Goal: Information Seeking & Learning: Learn about a topic

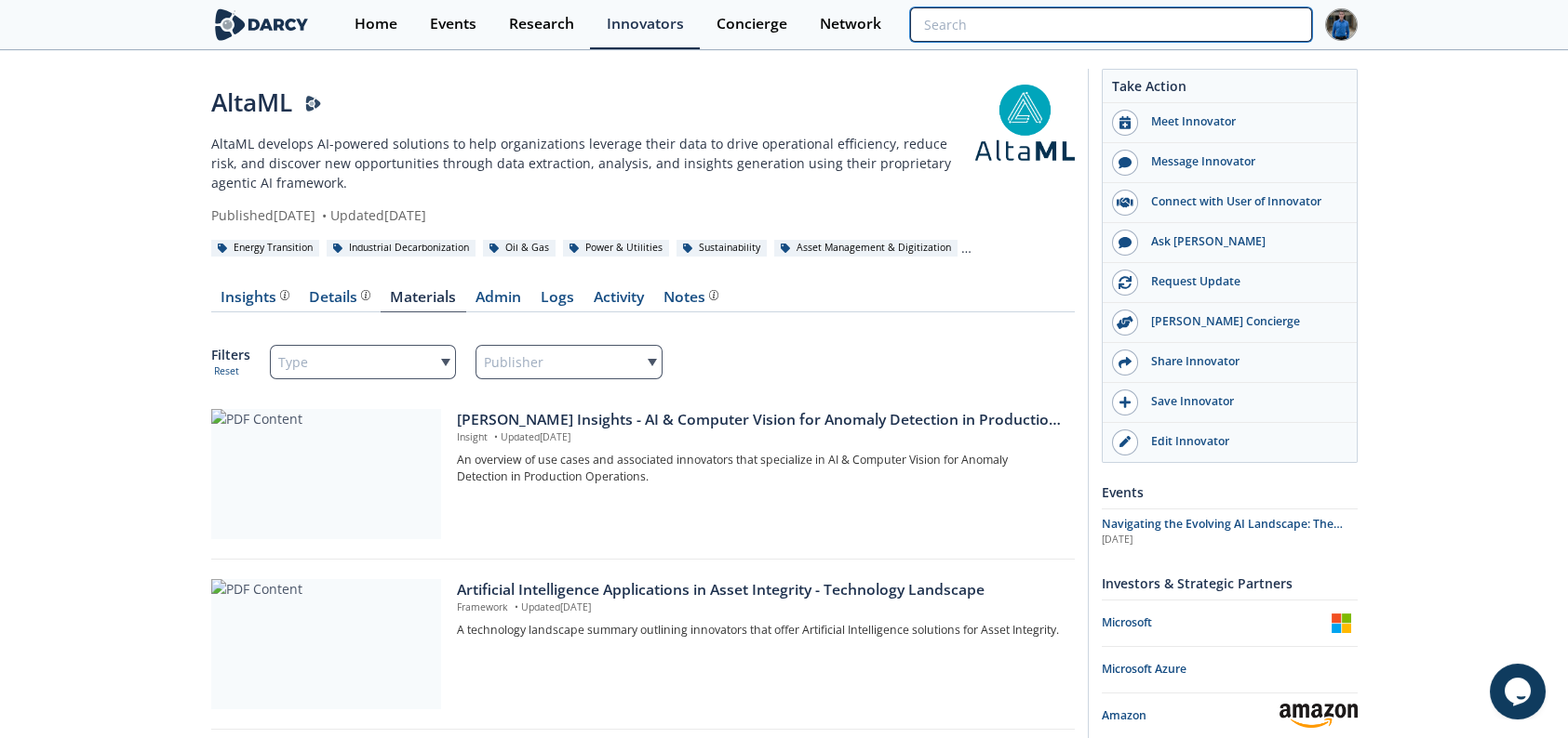
click at [1260, 12] on input "search" at bounding box center [1111, 25] width 401 height 35
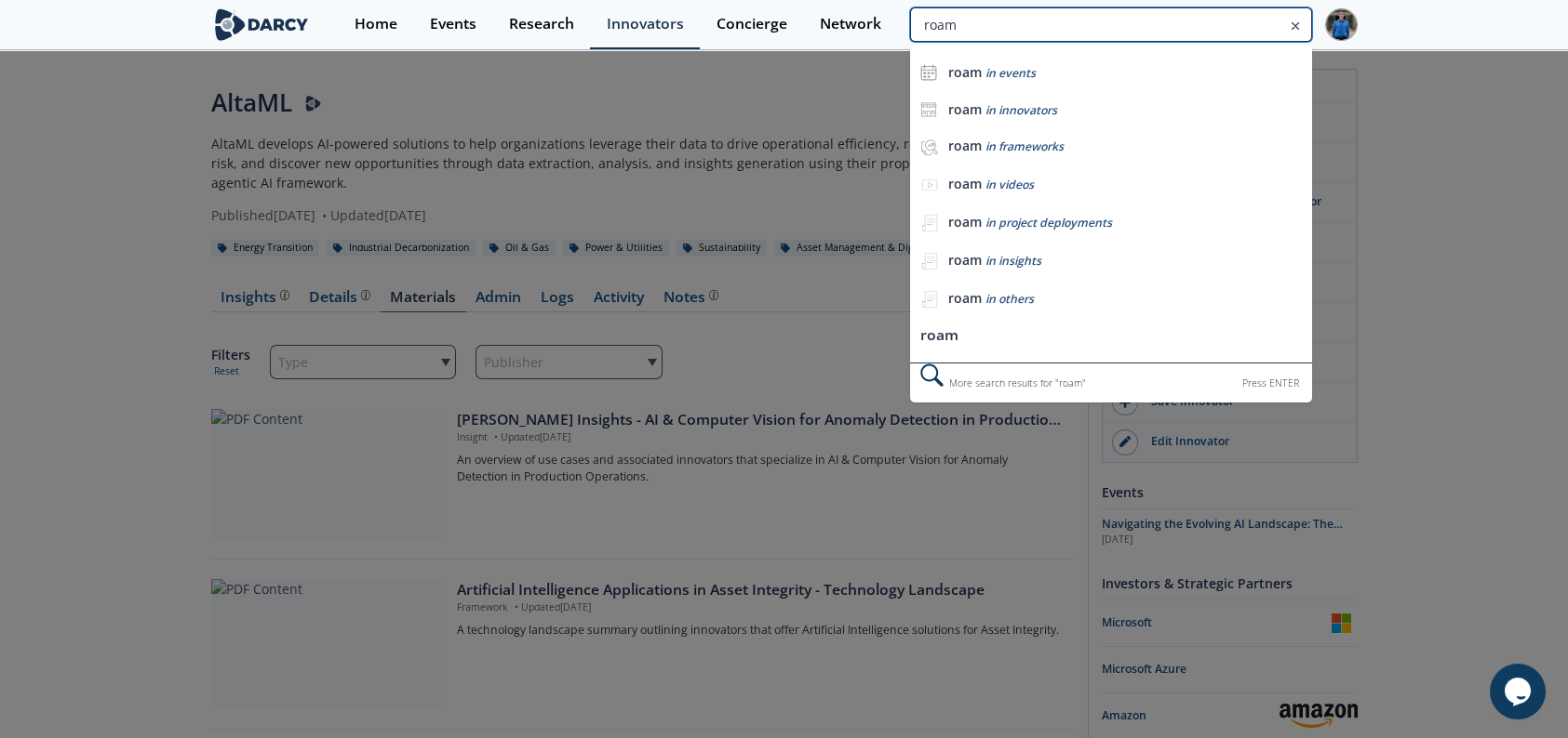
type input "roam"
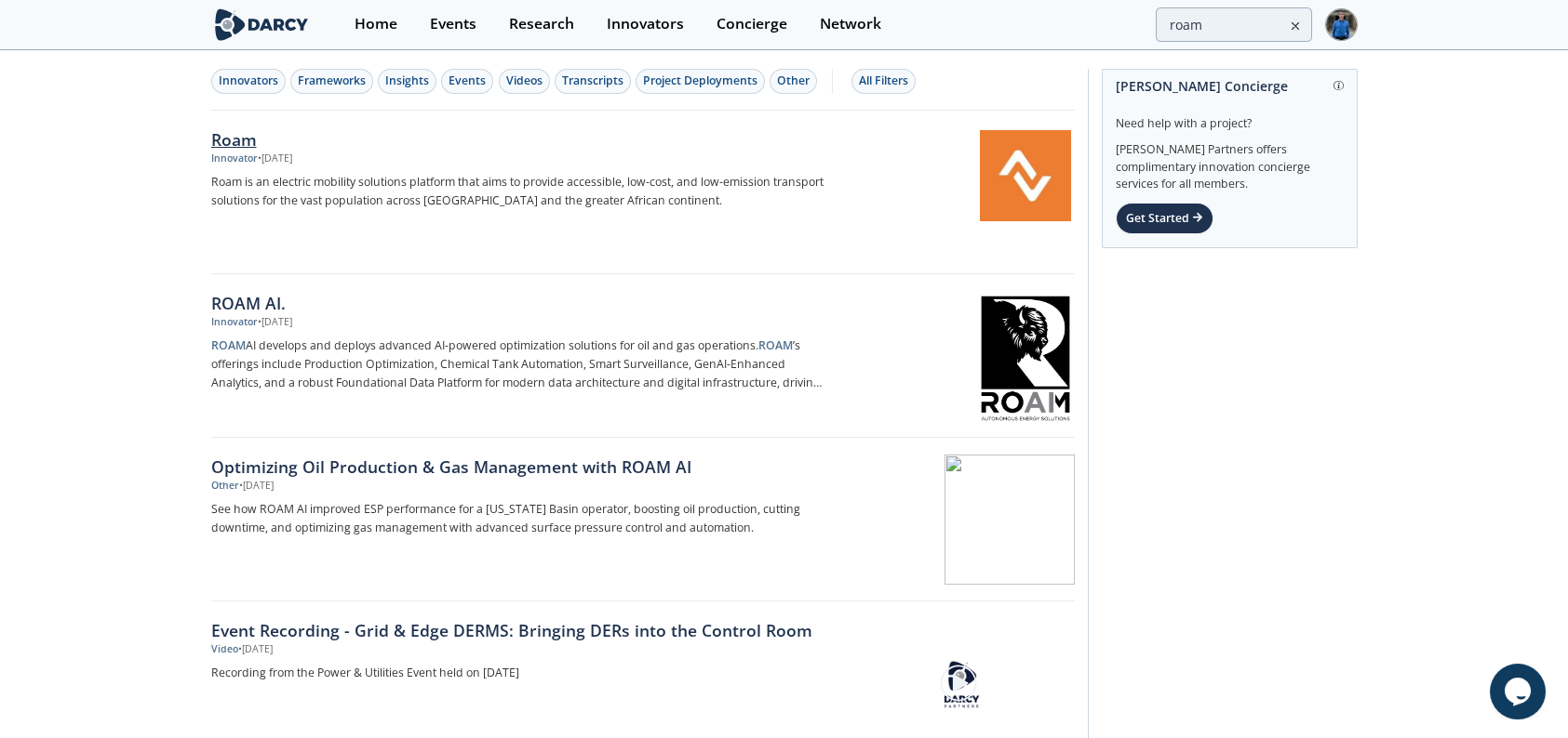
click at [243, 137] on div "Roam" at bounding box center [519, 139] width 615 height 24
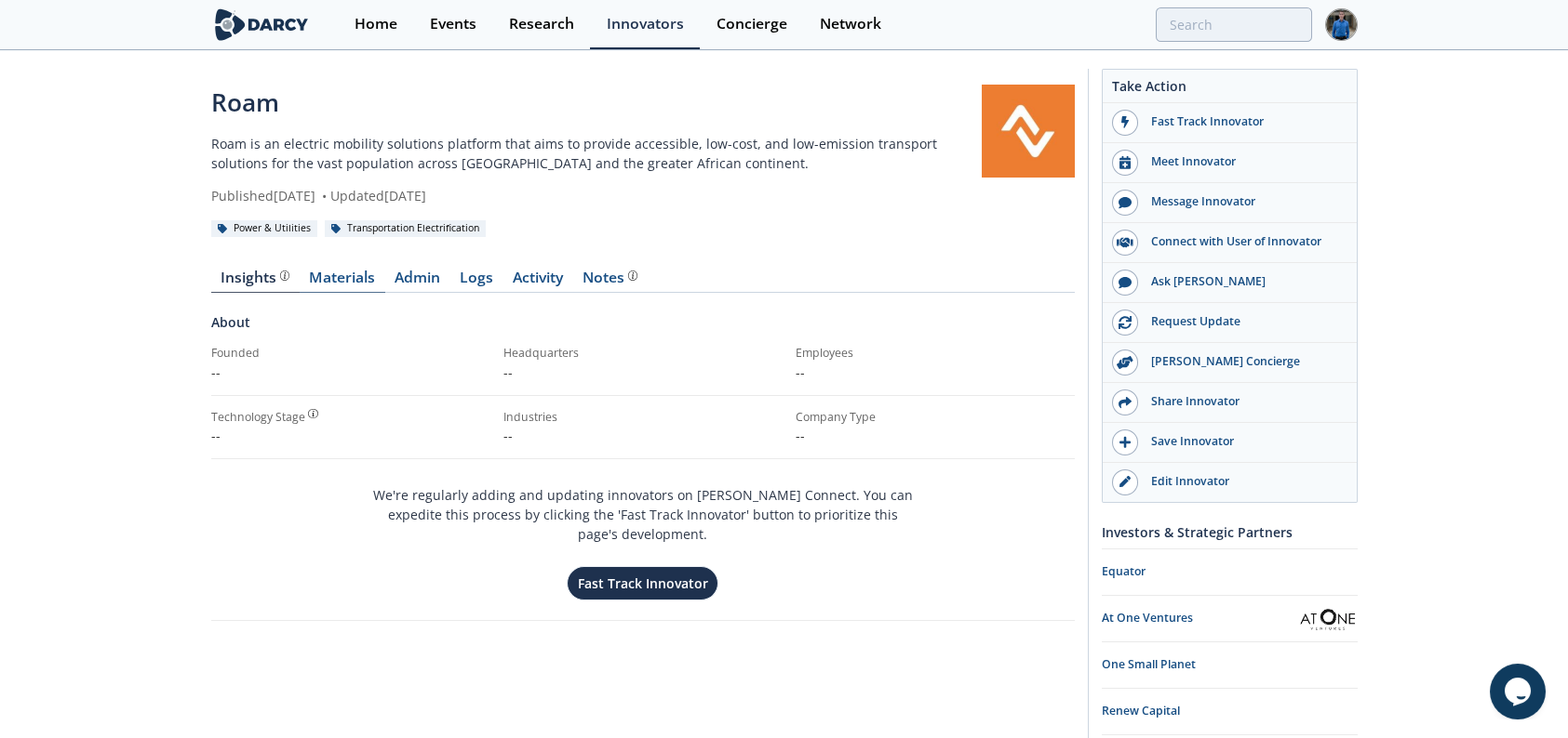
click at [332, 287] on link "Materials" at bounding box center [342, 281] width 85 height 22
type input "roam"
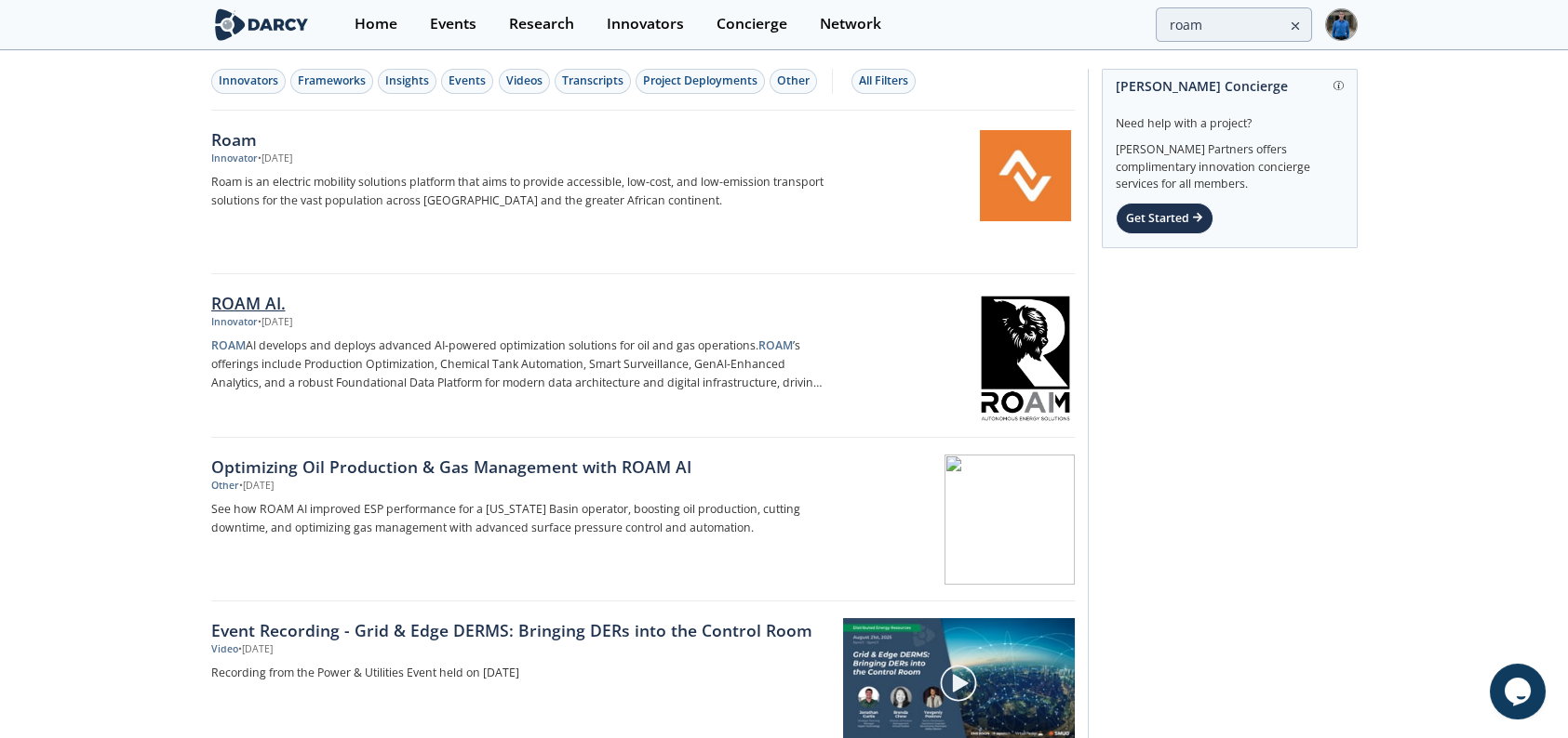
click at [265, 302] on div "ROAM AI." at bounding box center [519, 302] width 615 height 24
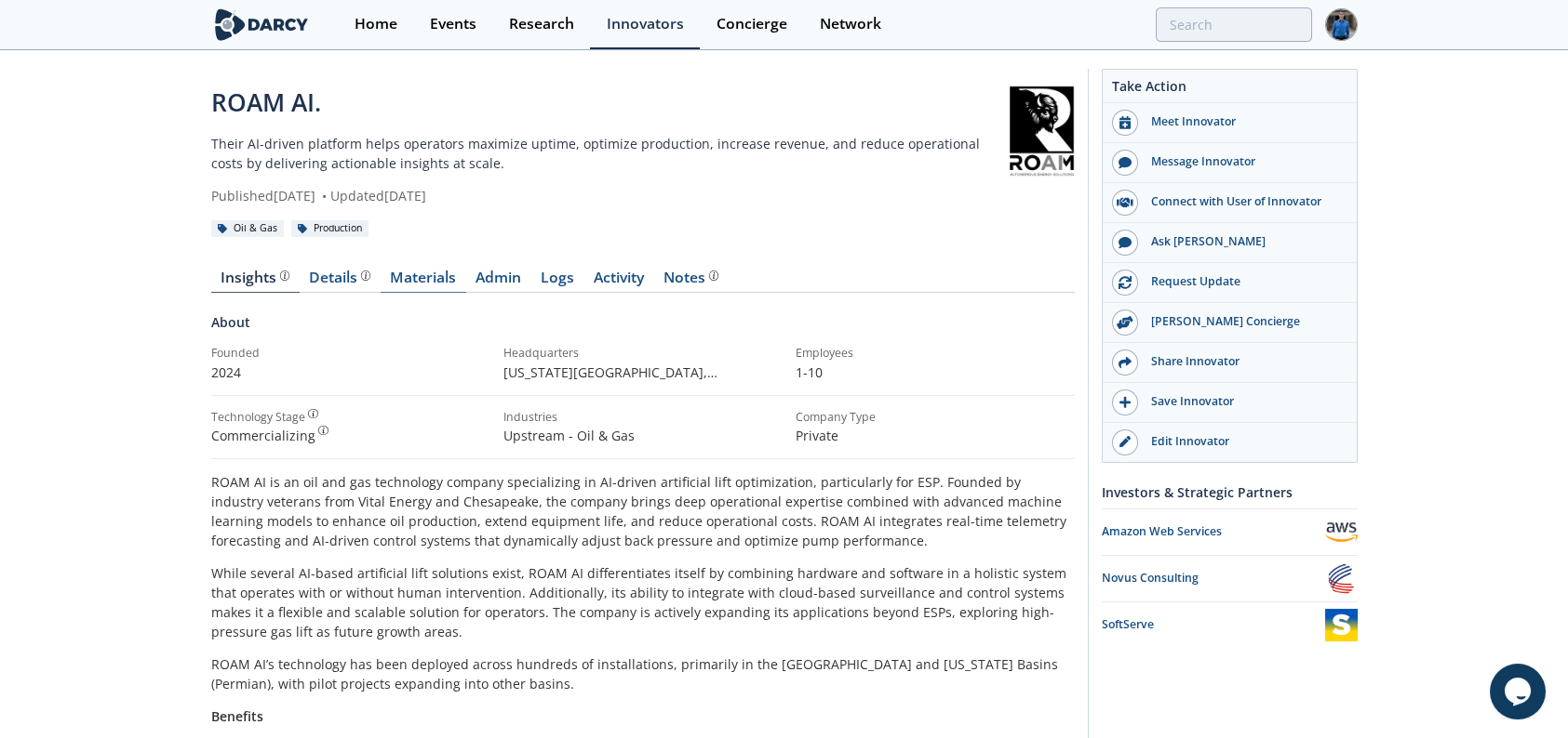
click at [400, 271] on link "Materials" at bounding box center [422, 281] width 85 height 22
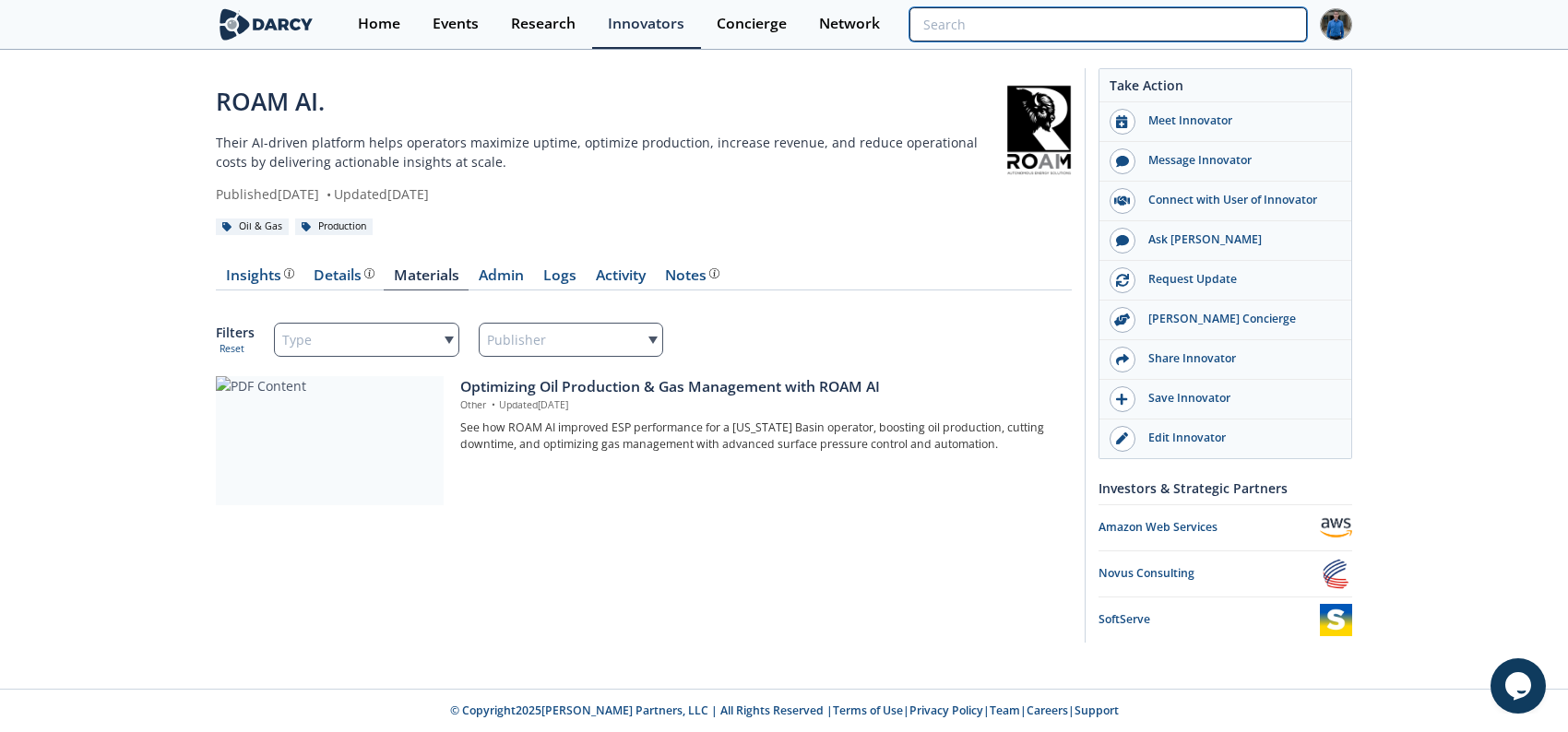
click at [1198, 31] on input "search" at bounding box center [1108, 25] width 398 height 34
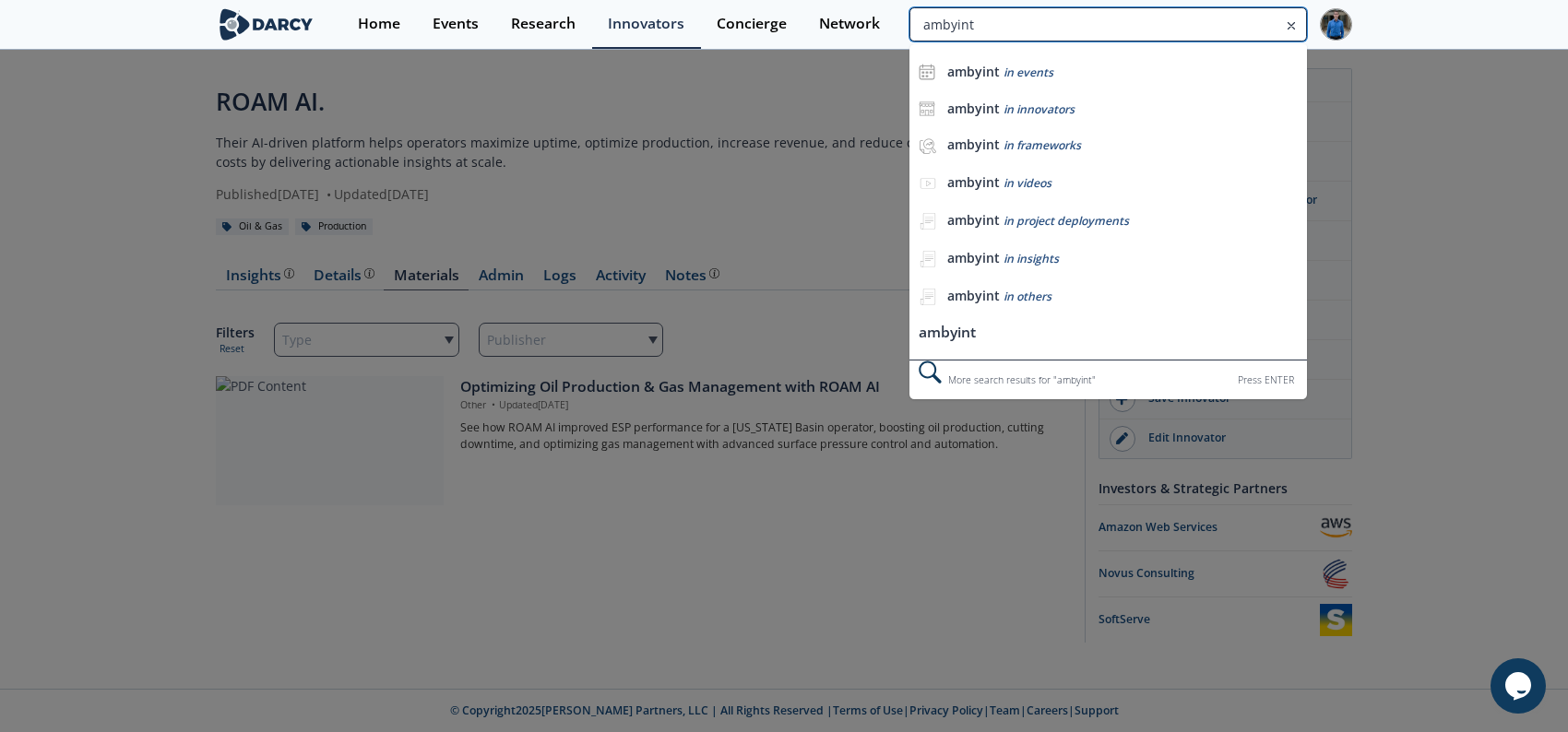
type input "ambyint"
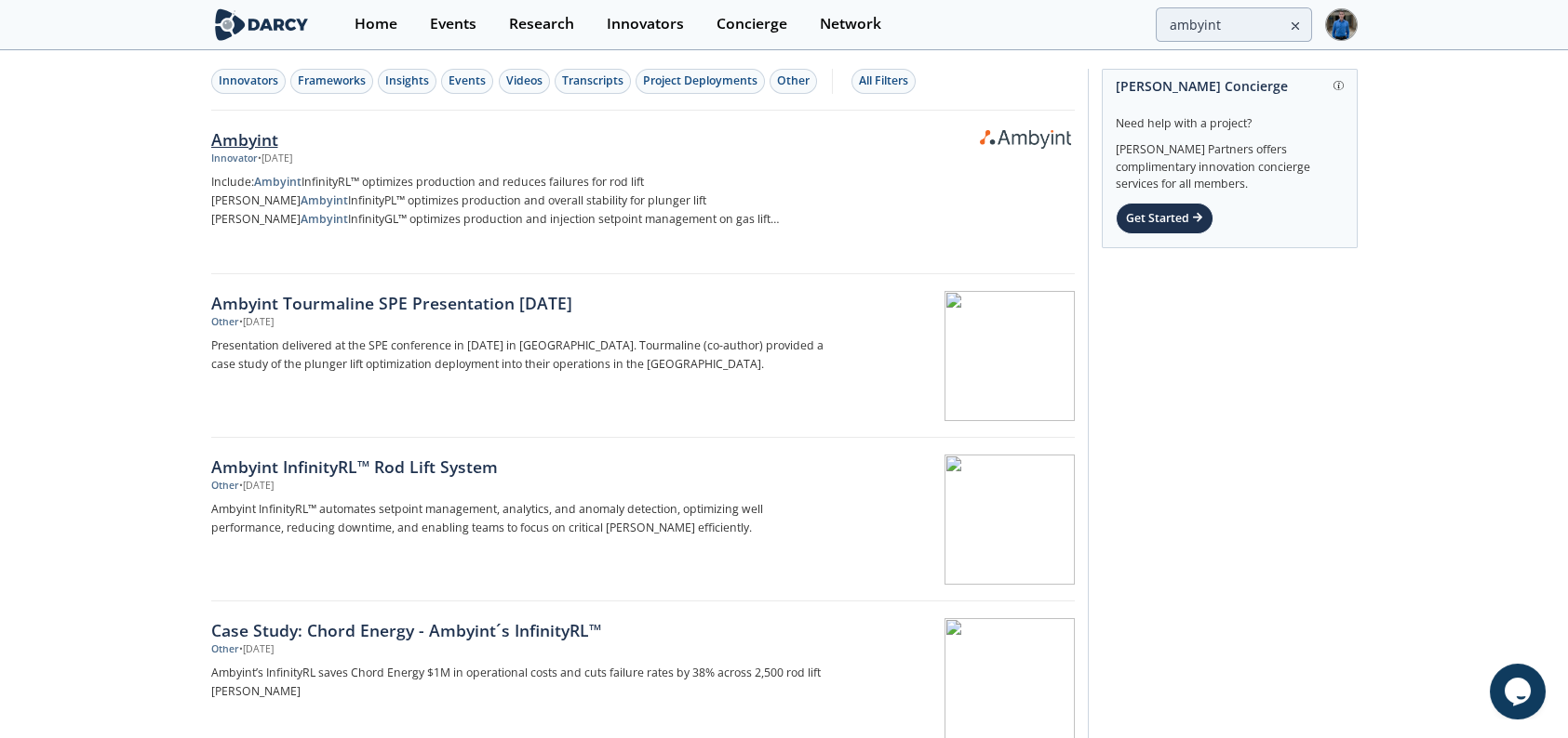
click at [265, 137] on div "Ambyint" at bounding box center [519, 139] width 615 height 24
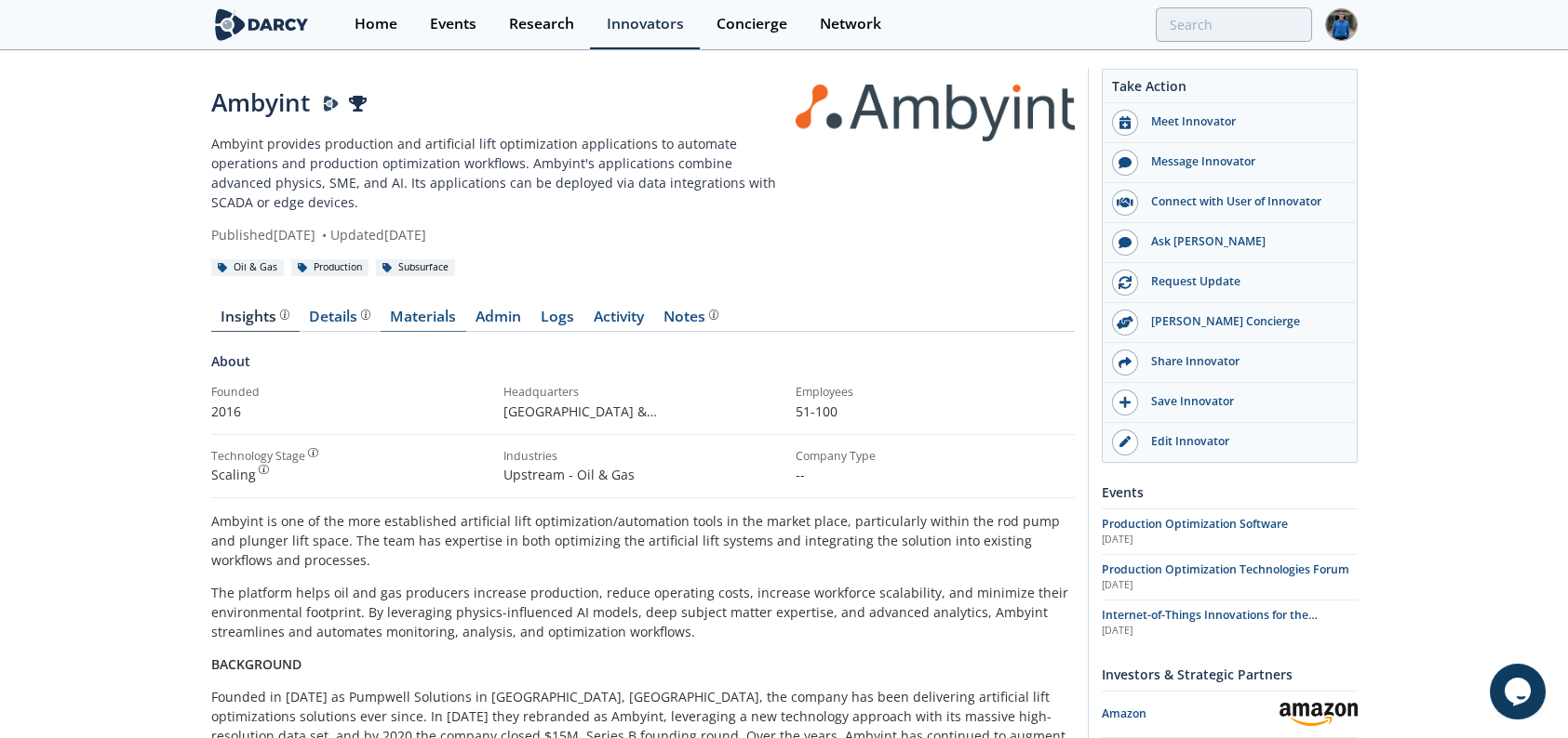
click at [398, 310] on link "Materials" at bounding box center [422, 321] width 85 height 22
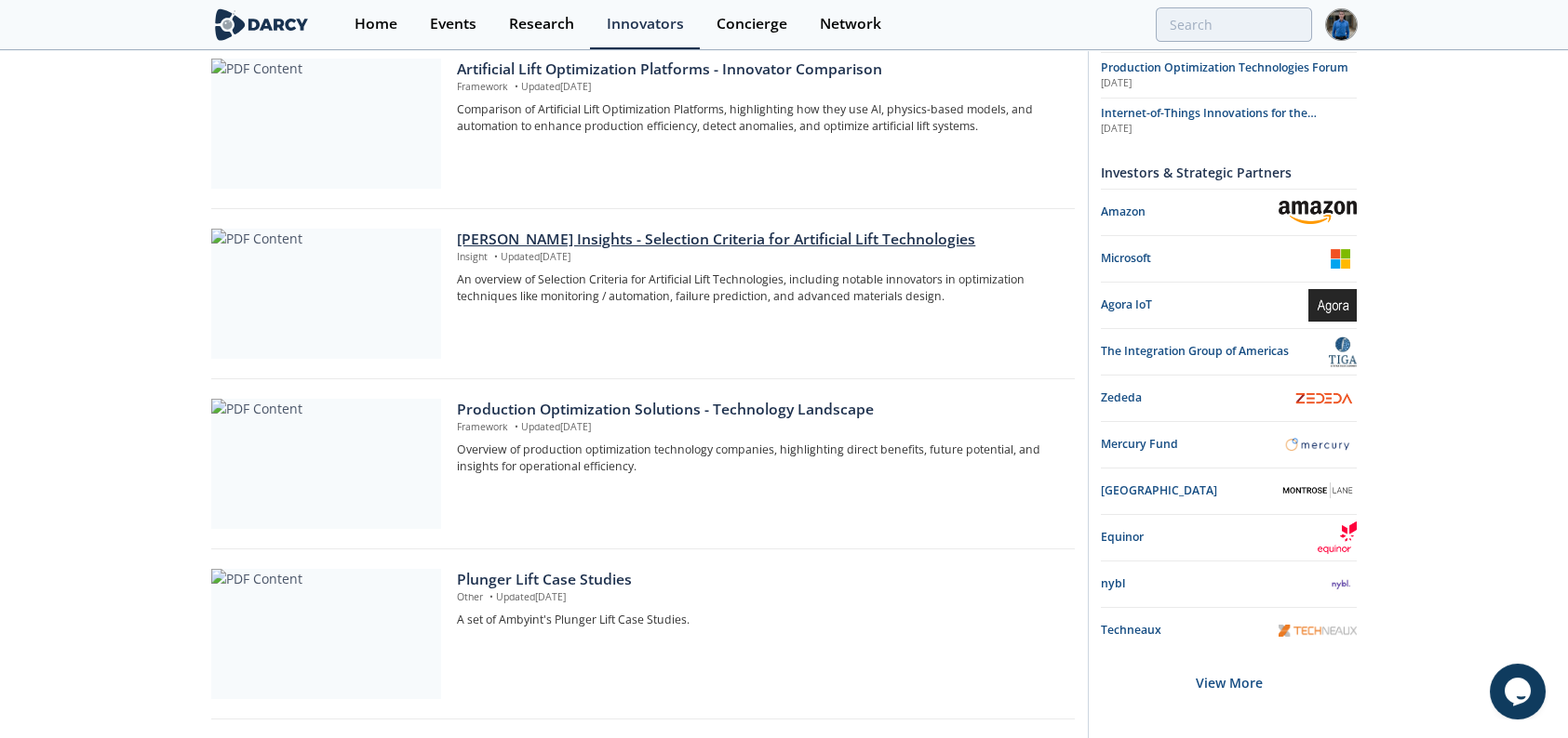
scroll to position [744, 0]
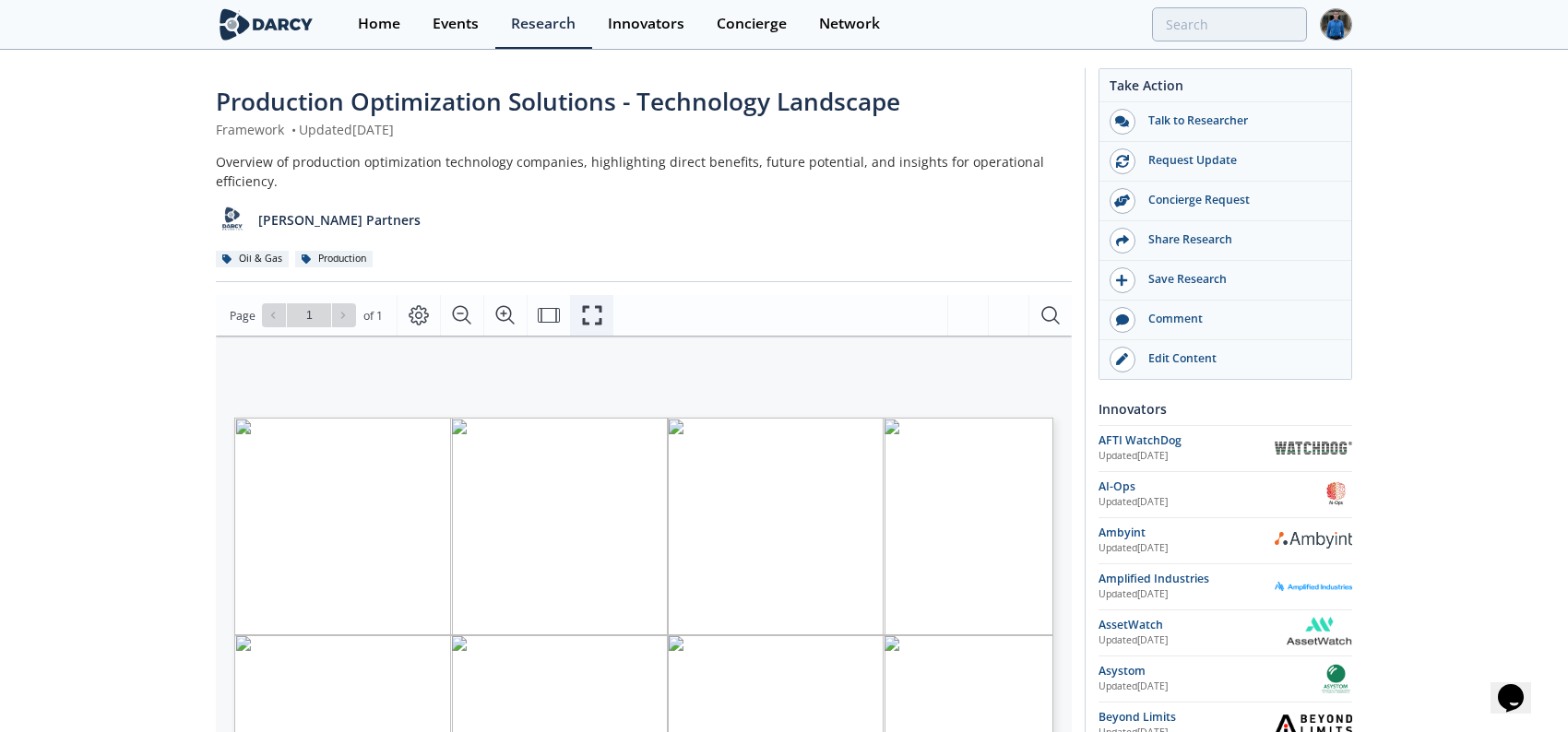
drag, startPoint x: 589, startPoint y: 319, endPoint x: 589, endPoint y: 430, distance: 111.0
click at [589, 319] on icon "Fullscreen" at bounding box center [591, 315] width 22 height 22
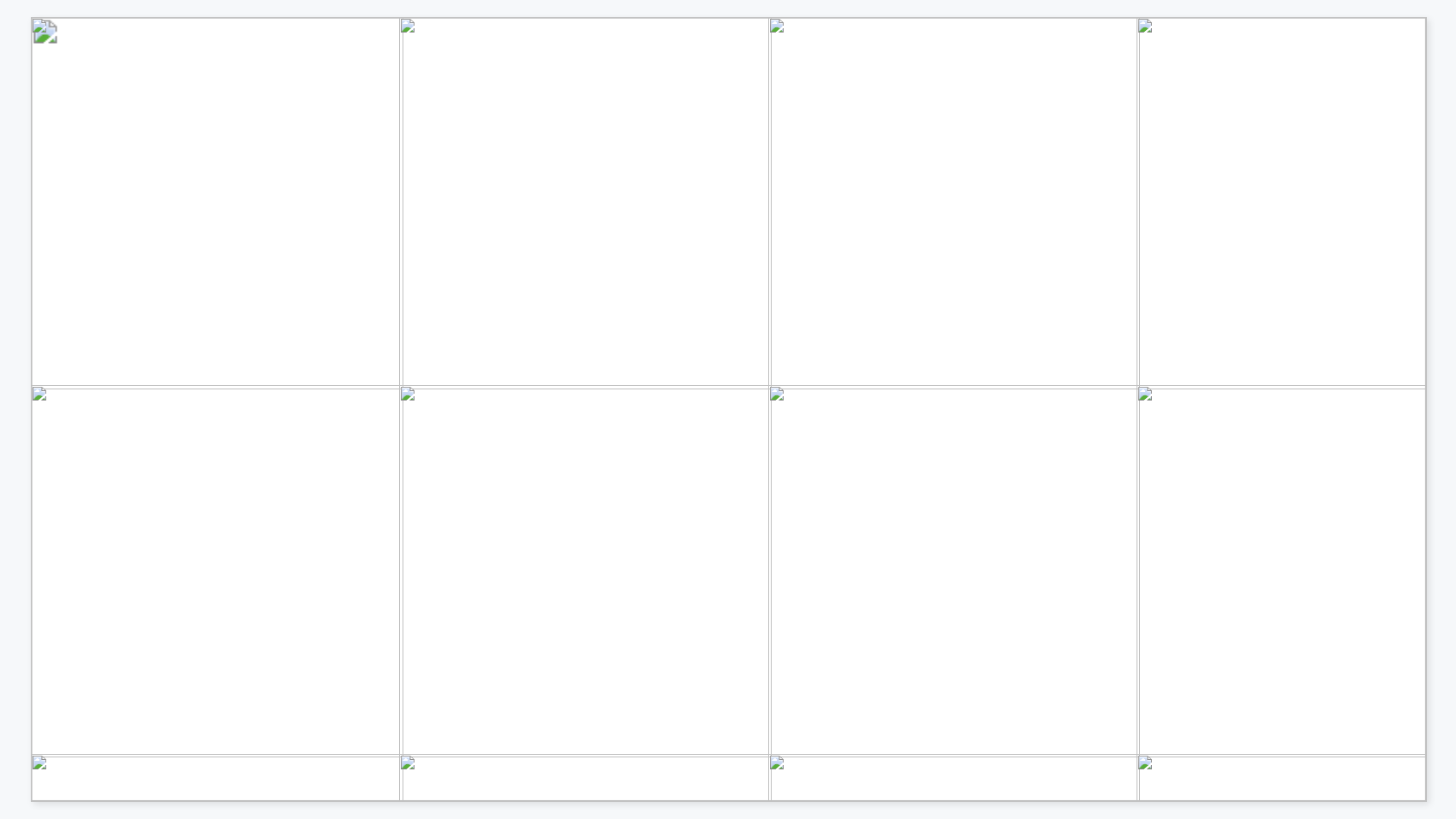
drag, startPoint x: 290, startPoint y: 193, endPoint x: 579, endPoint y: 248, distance: 294.2
click at [579, 17] on figure "Artificial Lift analytics vendors that have proved out solutions that proactive…" at bounding box center [1216, 17] width 2369 height 0
drag, startPoint x: 309, startPoint y: 296, endPoint x: 500, endPoint y: 330, distance: 194.0
click at [1216, 17] on span "Integrating physics and sensor data to understand equipment downtime risks and …" at bounding box center [1216, 17] width 0 height 0
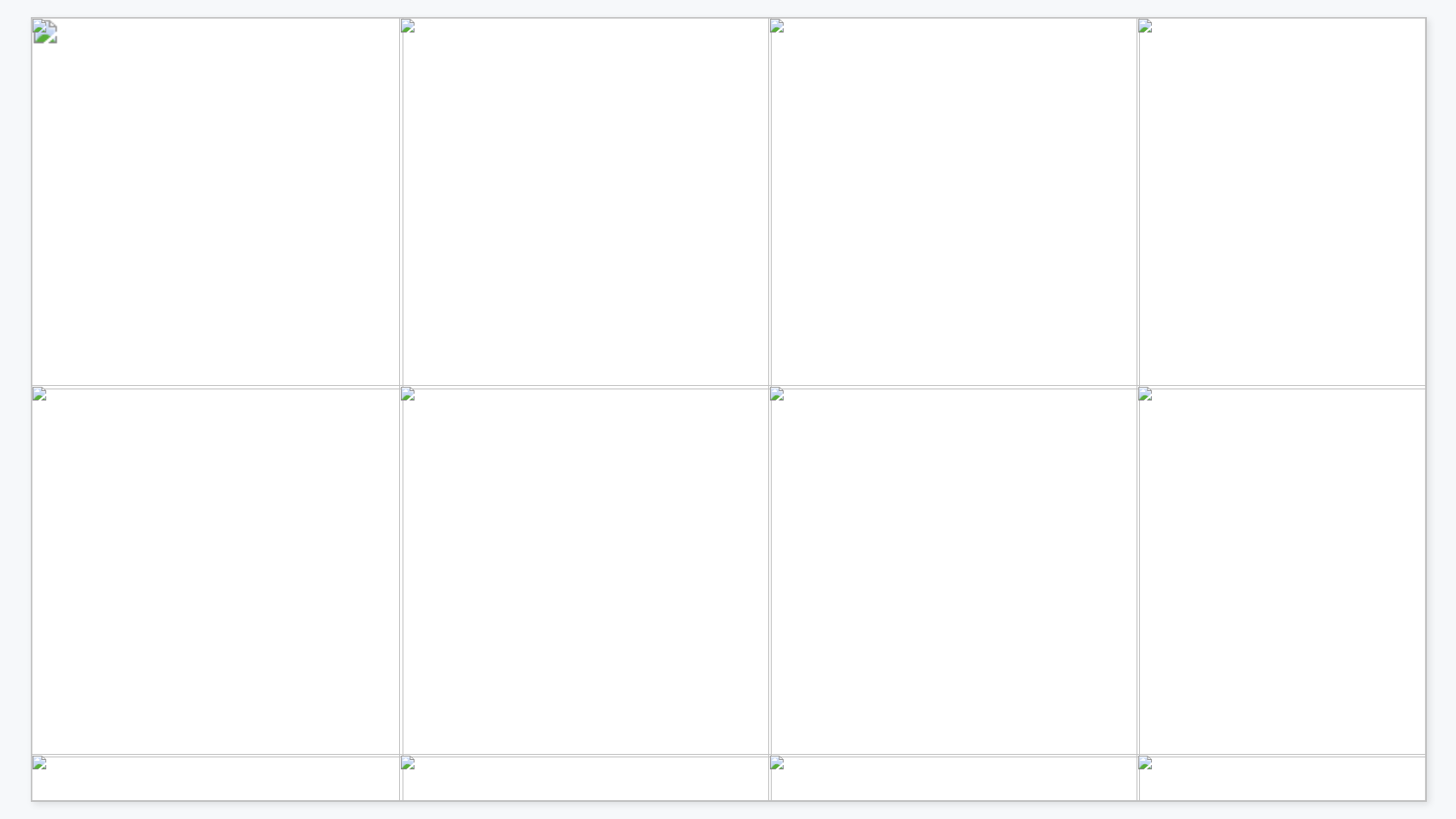
click at [492, 357] on span "activities before issues occur" at bounding box center [400, 353] width 230 height 14
drag, startPoint x: 289, startPoint y: 698, endPoint x: 600, endPoint y: 740, distance: 313.8
click at [600, 17] on figure "AI models trained on large unstructured data sets that can be queried via text …" at bounding box center [1216, 17] width 2369 height 0
click at [468, 679] on span "Many applications such as enhanced search," at bounding box center [462, 734] width 351 height 17
drag, startPoint x: 130, startPoint y: 148, endPoint x: 194, endPoint y: 231, distance: 104.8
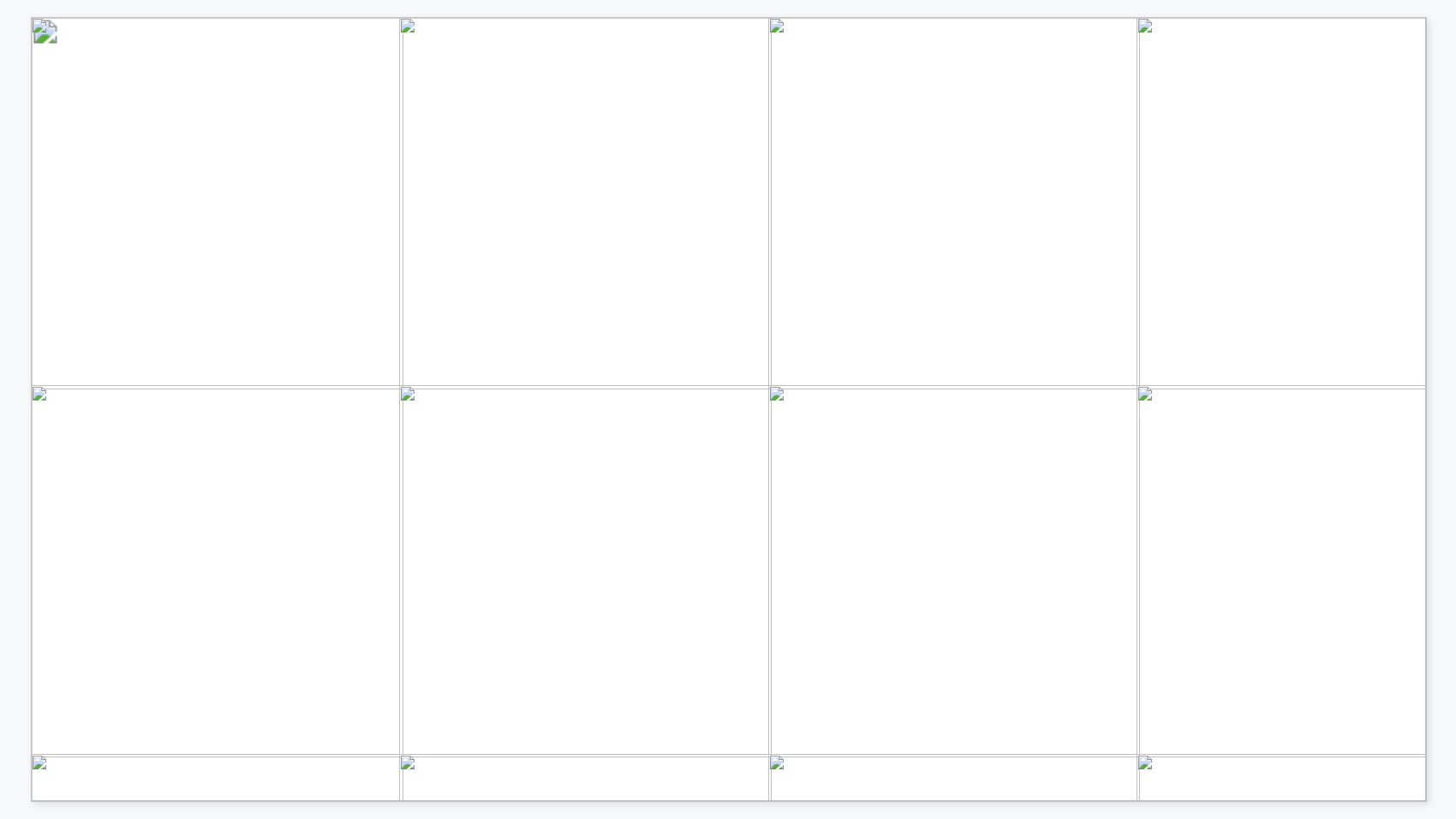
click at [1216, 17] on span "PRODUCTION OPTIMIZATION SOLUTIONS TECHNOLOGY LANDSCAPE Tech Area Description So…" at bounding box center [1216, 17] width 0 height 0
click at [188, 239] on span "Optimization" at bounding box center [175, 238] width 140 height 20
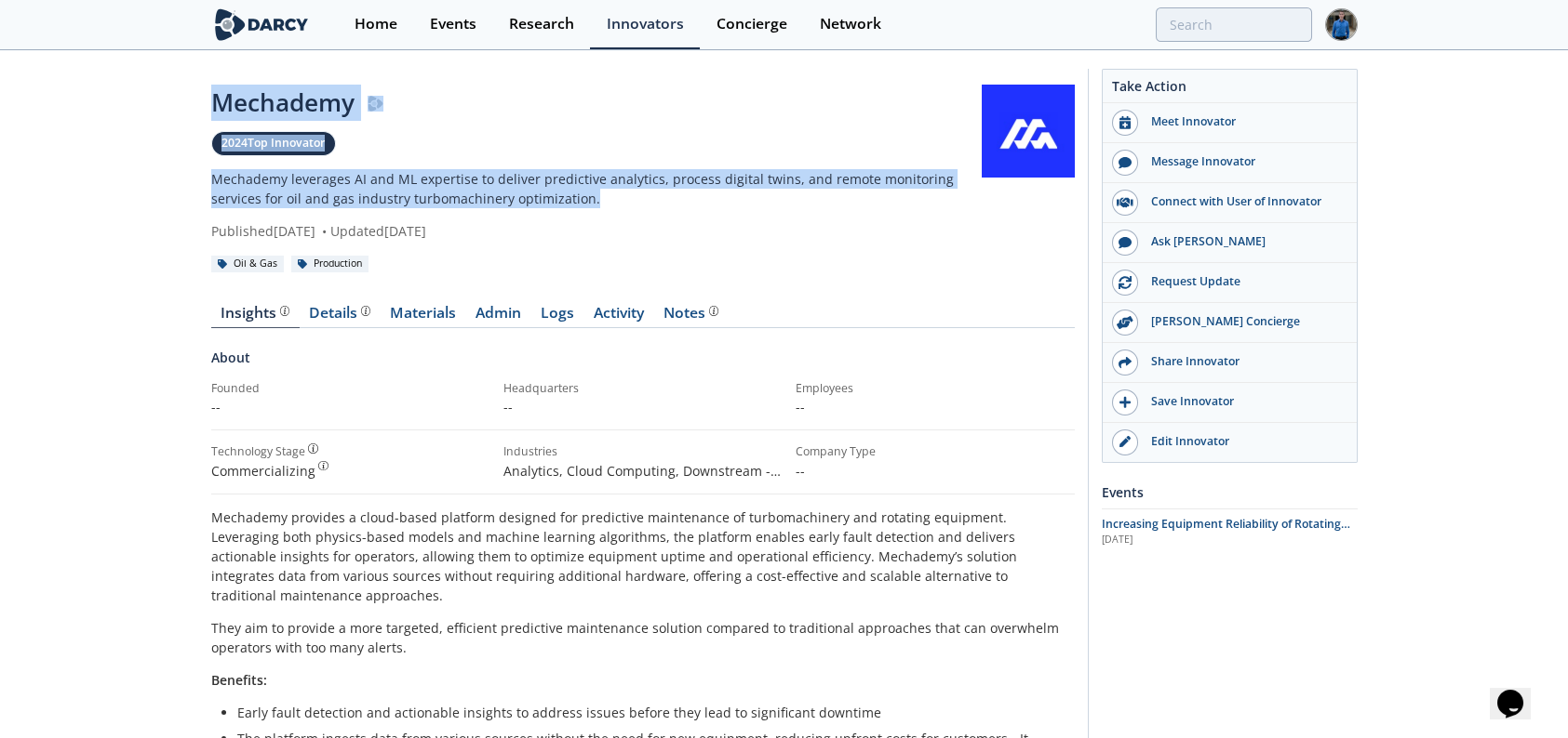
drag, startPoint x: 196, startPoint y: 99, endPoint x: 578, endPoint y: 205, distance: 396.4
click at [578, 205] on p "Mechademy leverages AI and ML expertise to deliver predictive analytics, proces…" at bounding box center [596, 188] width 770 height 39
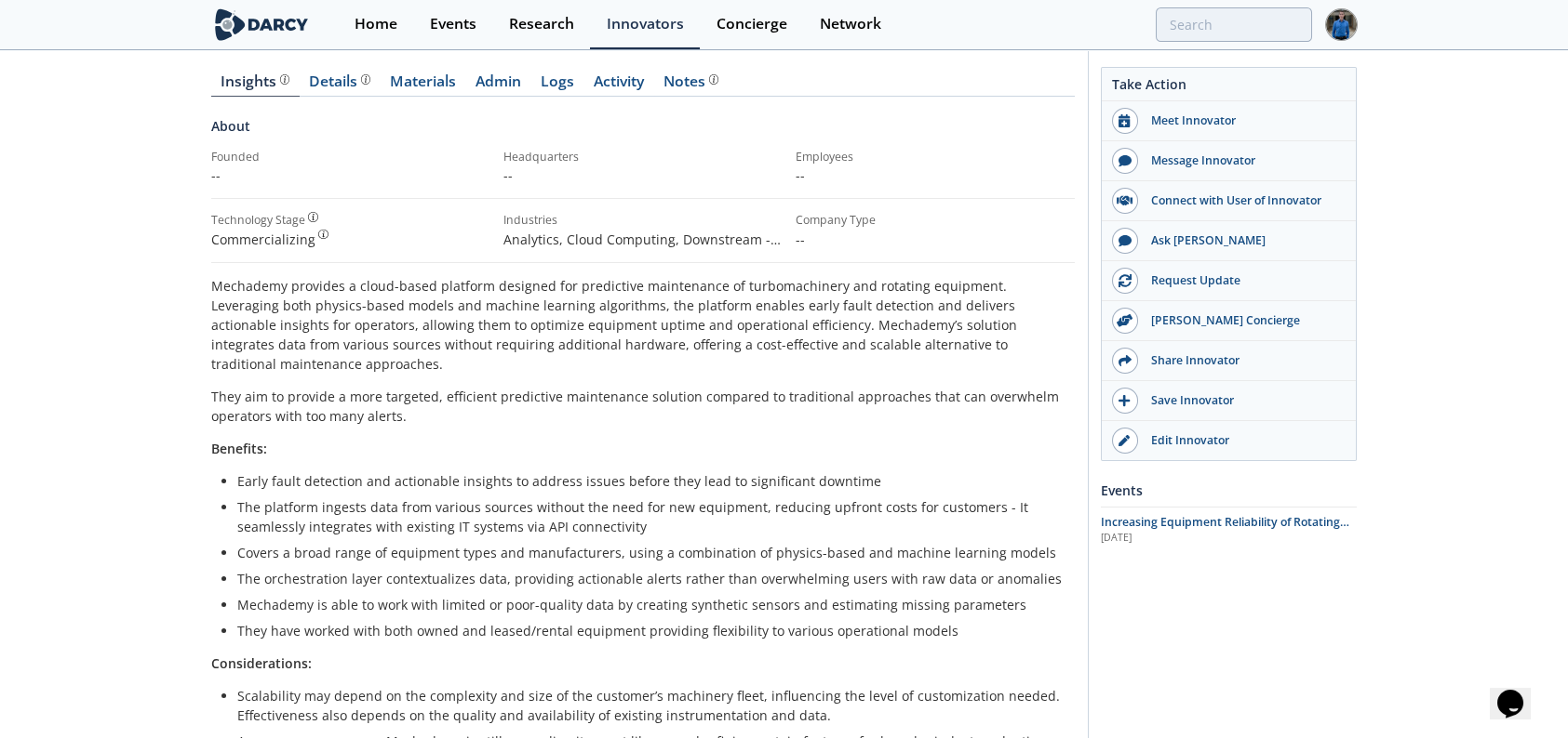
scroll to position [186, 0]
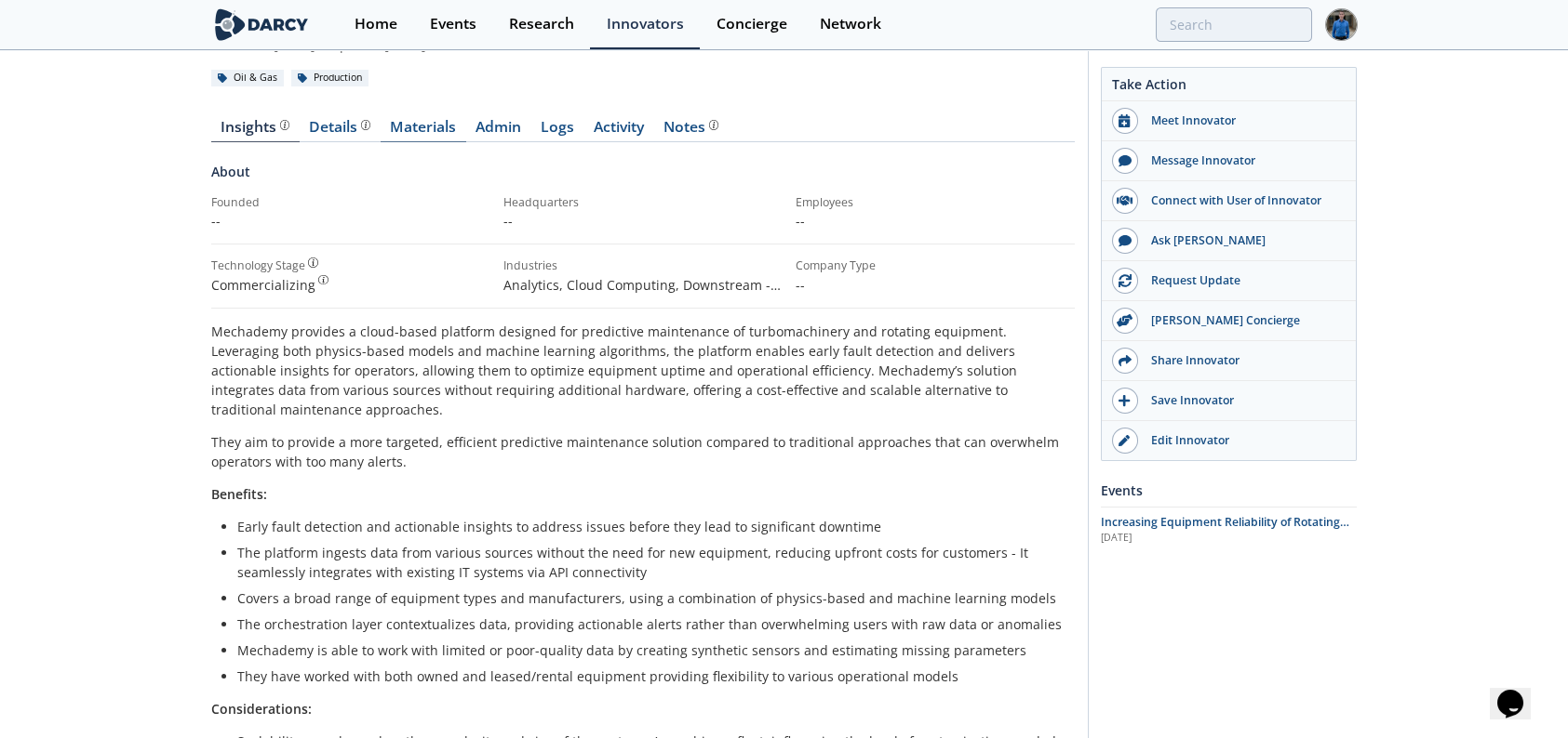
click at [415, 135] on link "Materials" at bounding box center [422, 131] width 85 height 22
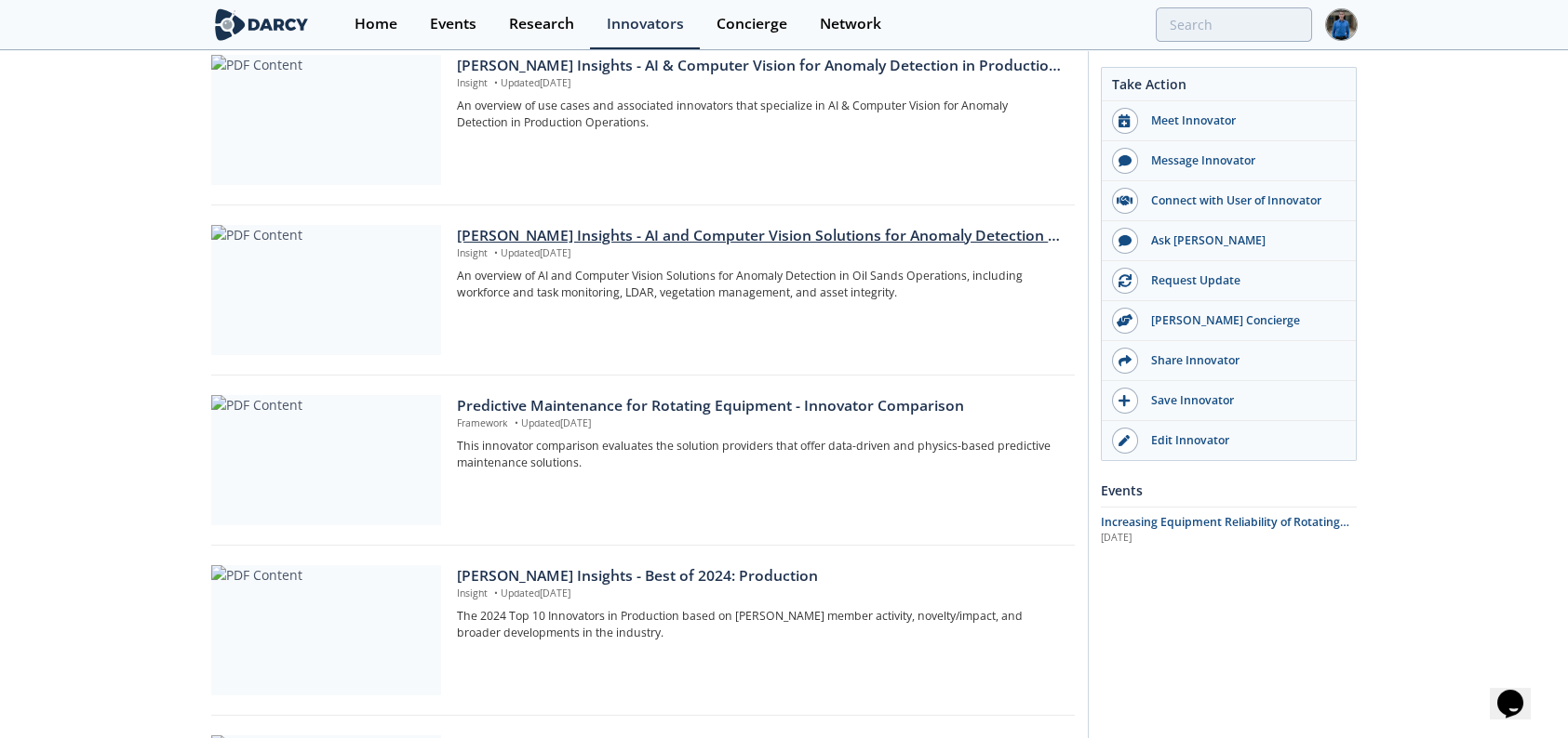
scroll to position [744, 0]
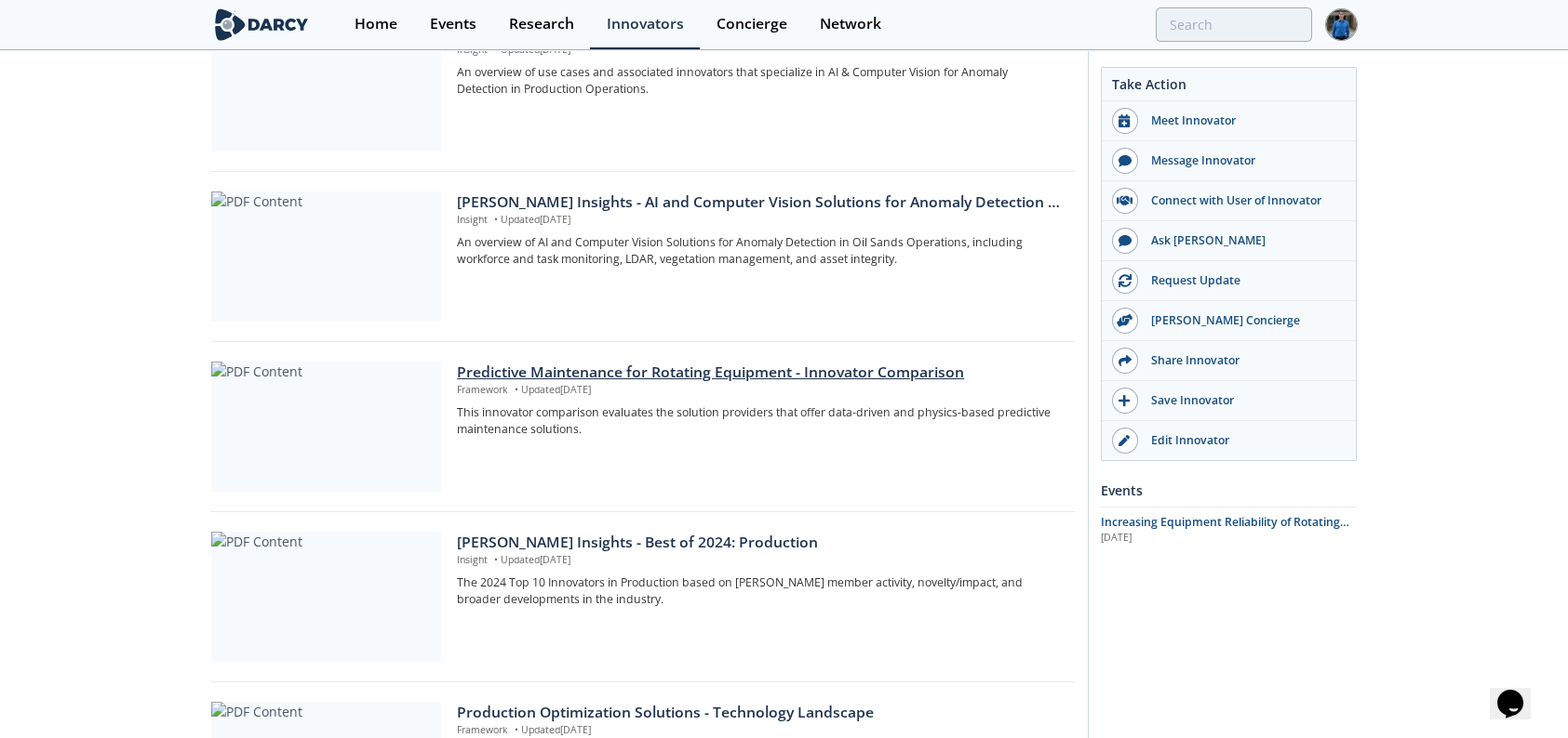
click at [688, 369] on div "Predictive Maintenance for Rotating Equipment - Innovator Comparison" at bounding box center [759, 372] width 604 height 22
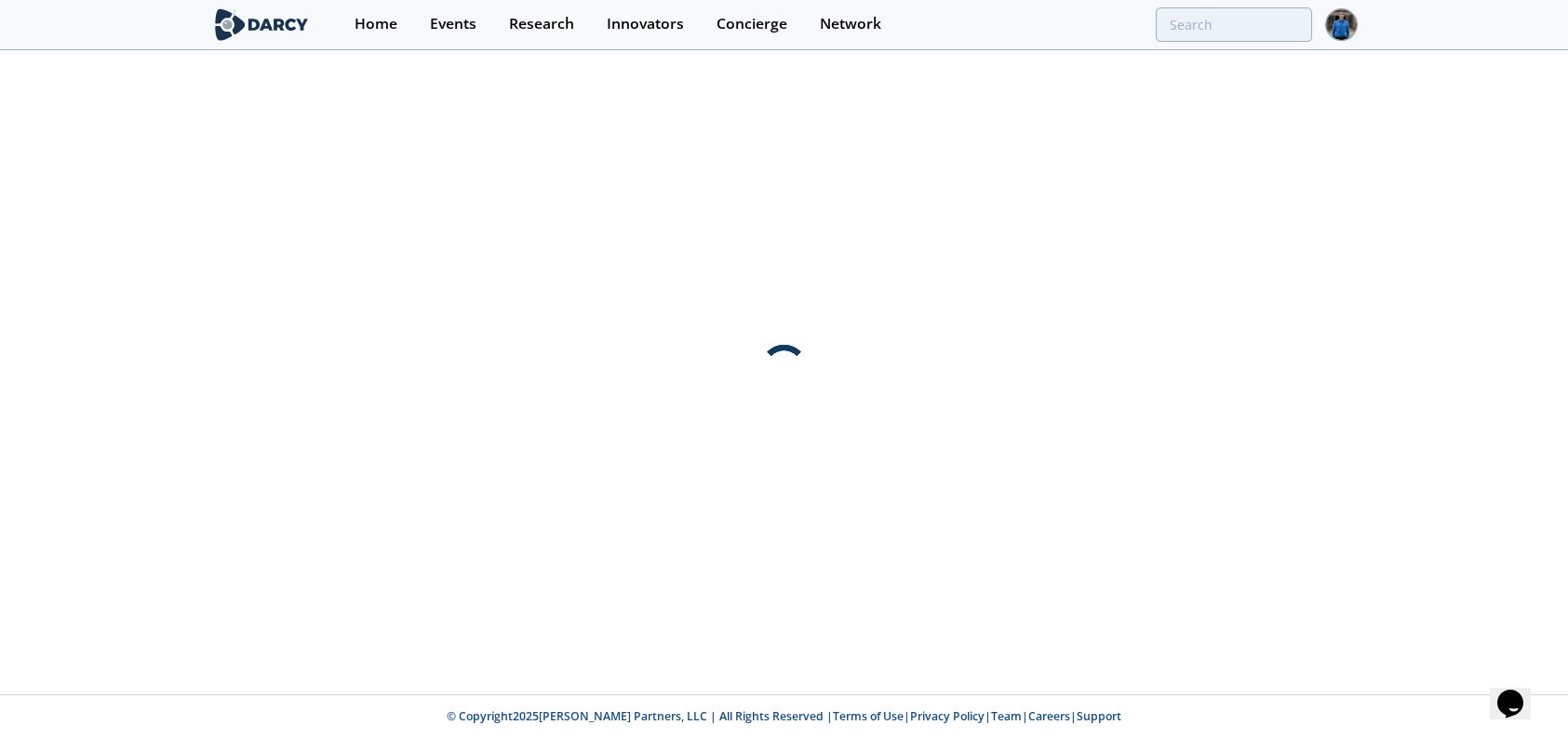
scroll to position [0, 0]
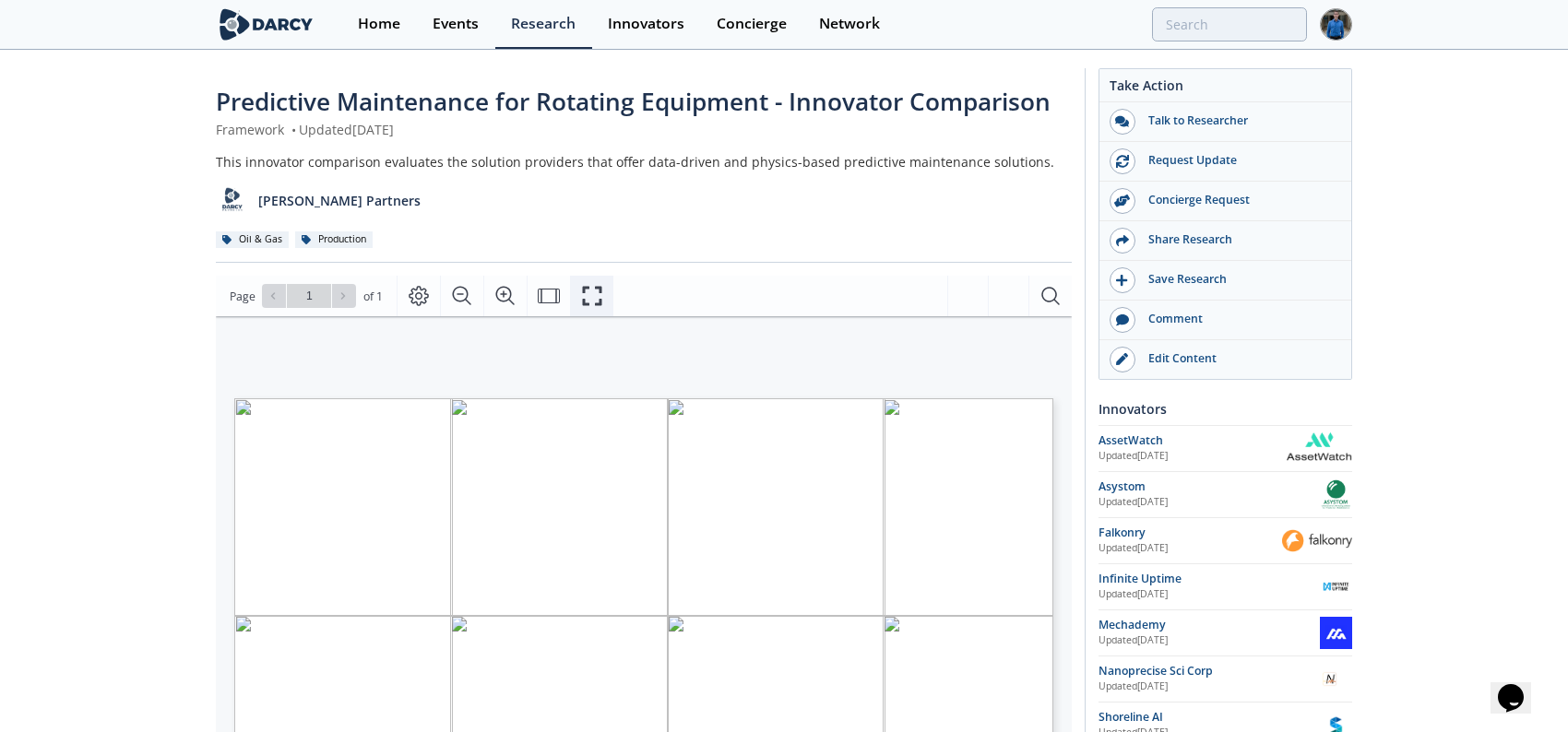
click at [586, 300] on icon "Fullscreen" at bounding box center [591, 295] width 22 height 22
